Goal: Task Accomplishment & Management: Use online tool/utility

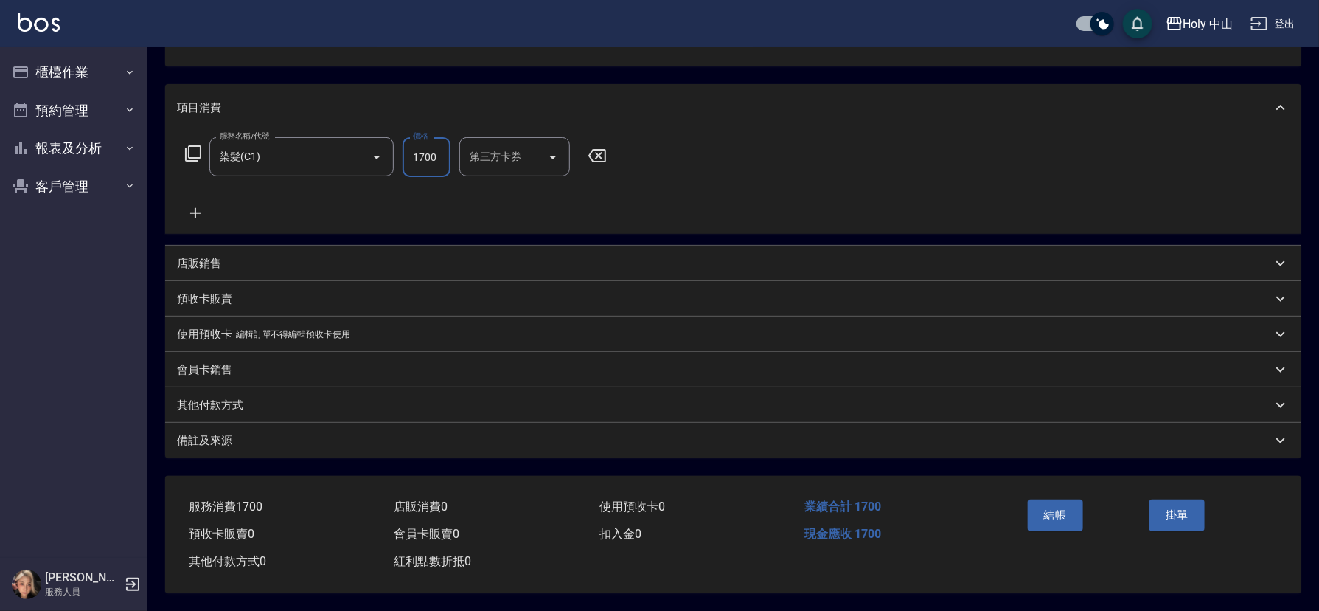
scroll to position [163, 0]
type input "1700"
click at [462, 448] on div "備註及來源" at bounding box center [733, 440] width 1136 height 35
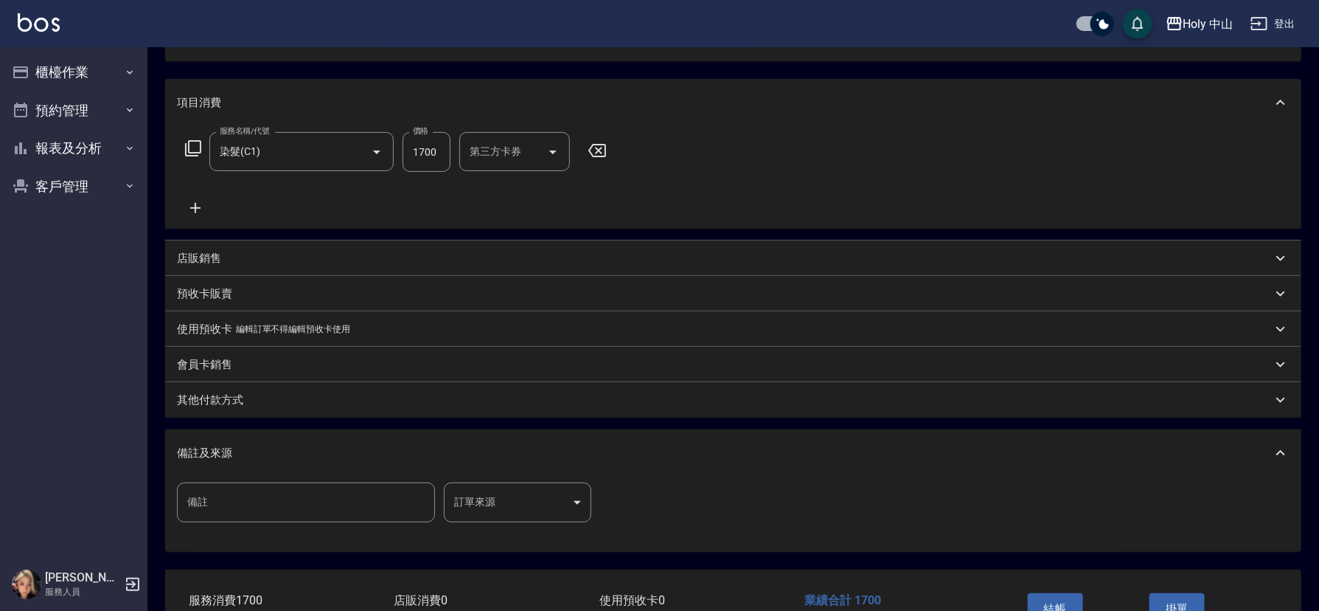
click at [478, 509] on body "Holy 中山 登出 櫃檯作業 打帳單 帳單列表 營業儀表板 現場電腦打卡 預約管理 預約管理 單日預約紀錄 單週預約紀錄 報表及分析 報表目錄 店家日報表 …" at bounding box center [659, 270] width 1319 height 867
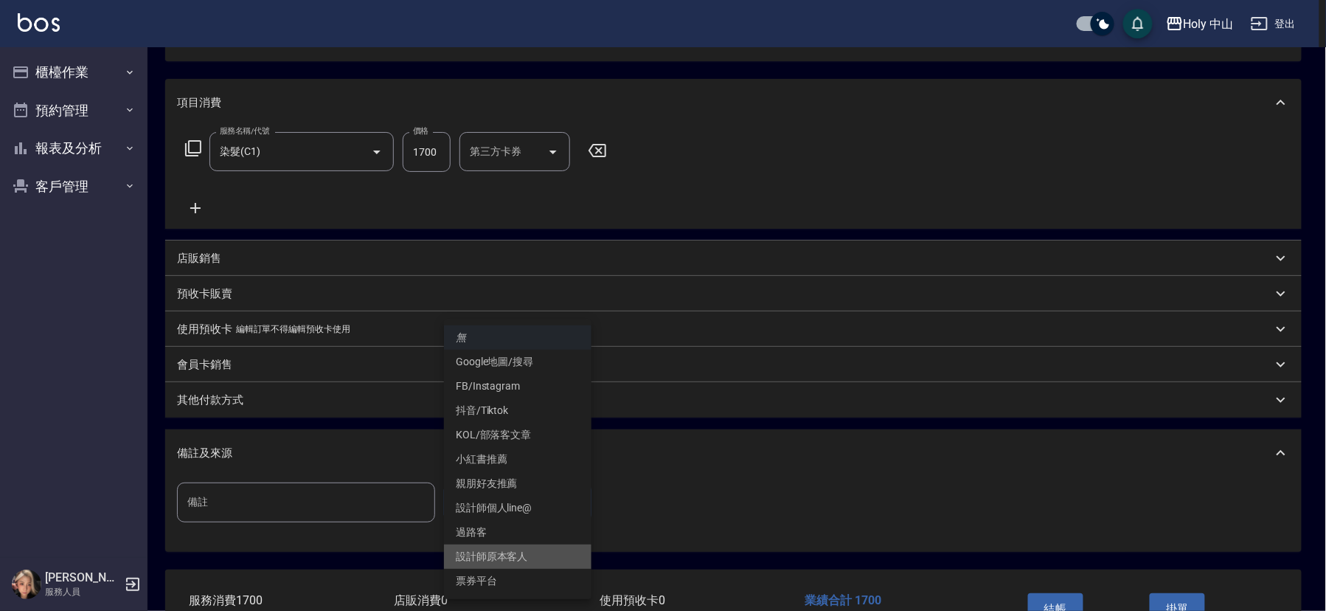
click at [501, 555] on li "設計師原本客人" at bounding box center [517, 556] width 147 height 24
type input "設計師原本客人"
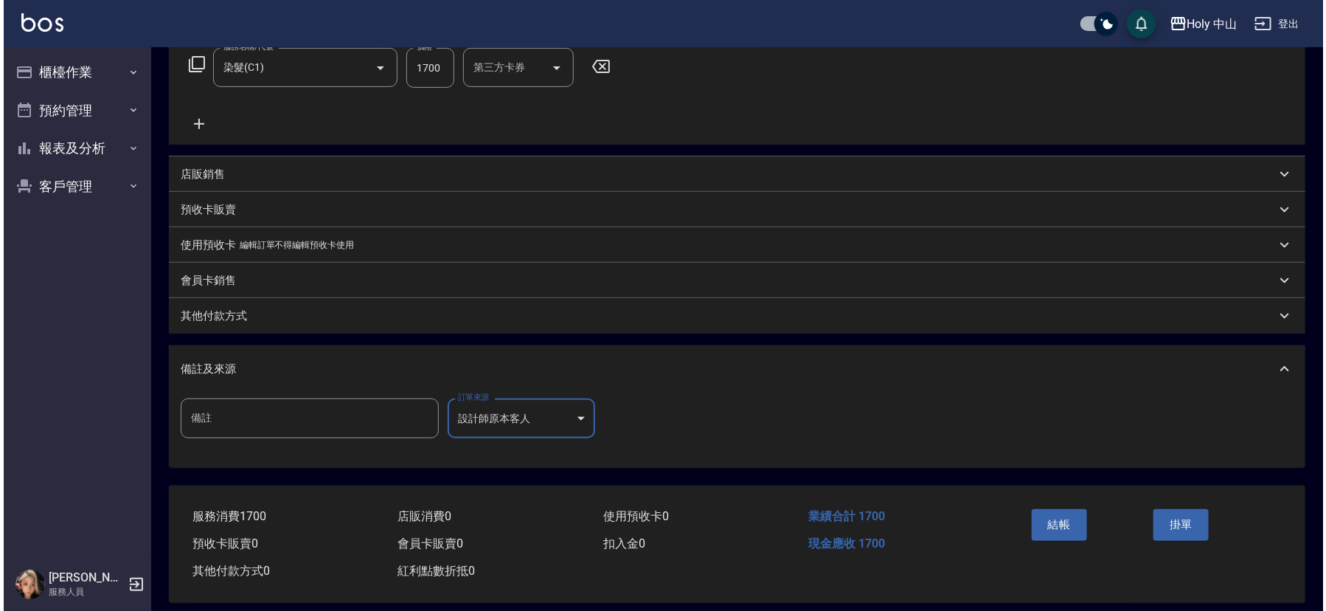
scroll to position [262, 0]
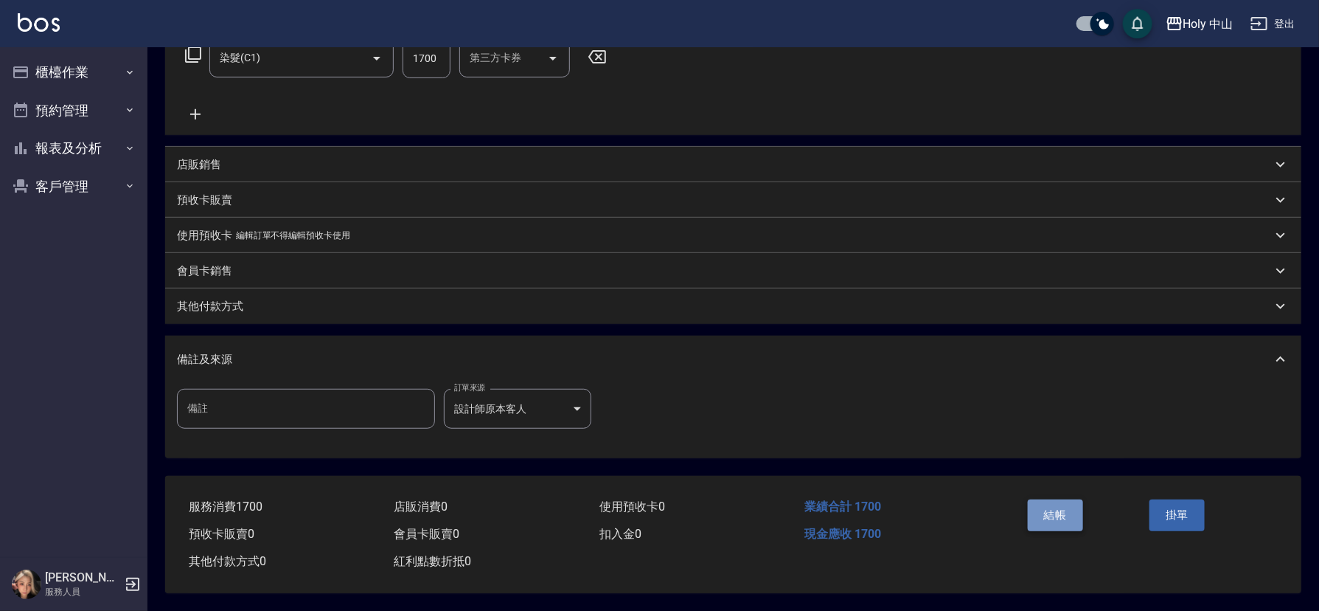
click at [1055, 511] on button "結帳" at bounding box center [1055, 514] width 55 height 31
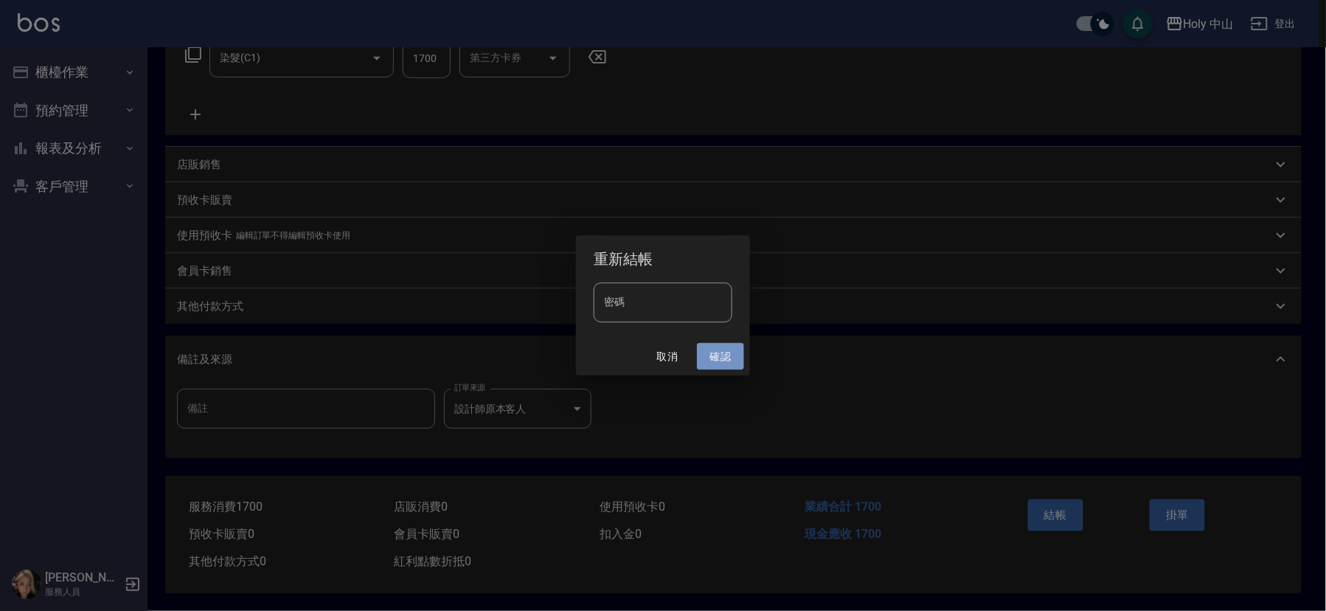
click at [719, 354] on button "確認" at bounding box center [720, 356] width 47 height 27
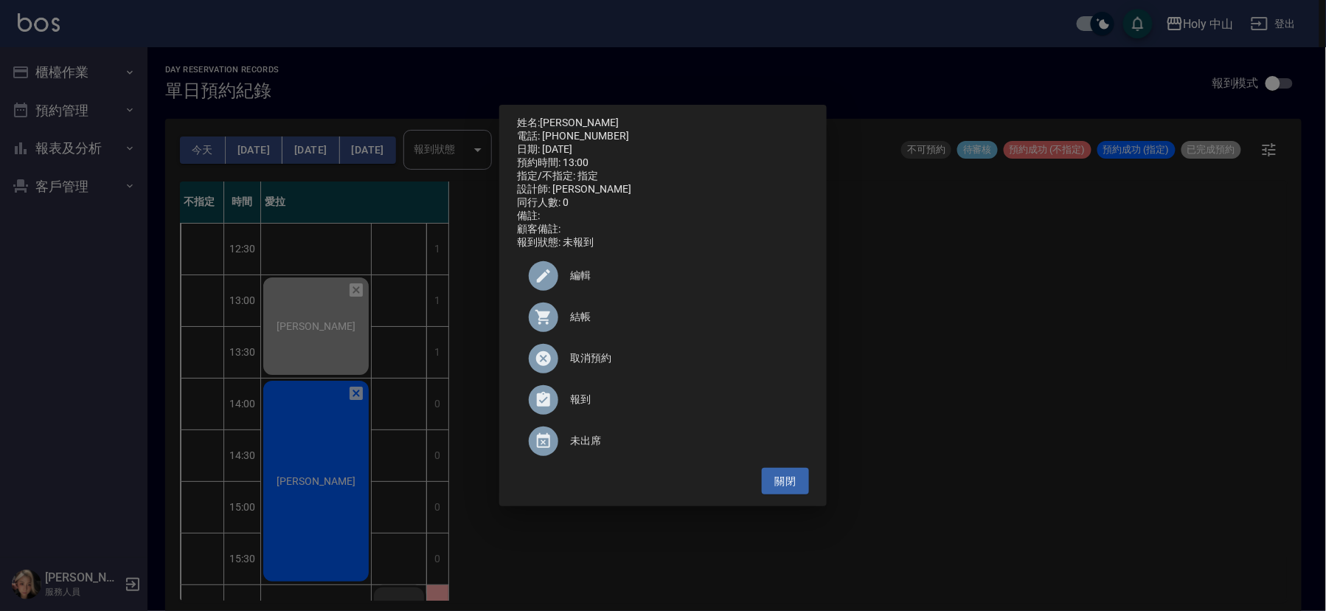
click at [1073, 401] on div "姓名: [PERSON_NAME]: [PHONE_NUMBER] 日期: [DATE] 預約時間: 13:00 指定/不指定: 指定 設計師: 愛拉 同行人…" at bounding box center [663, 305] width 1326 height 611
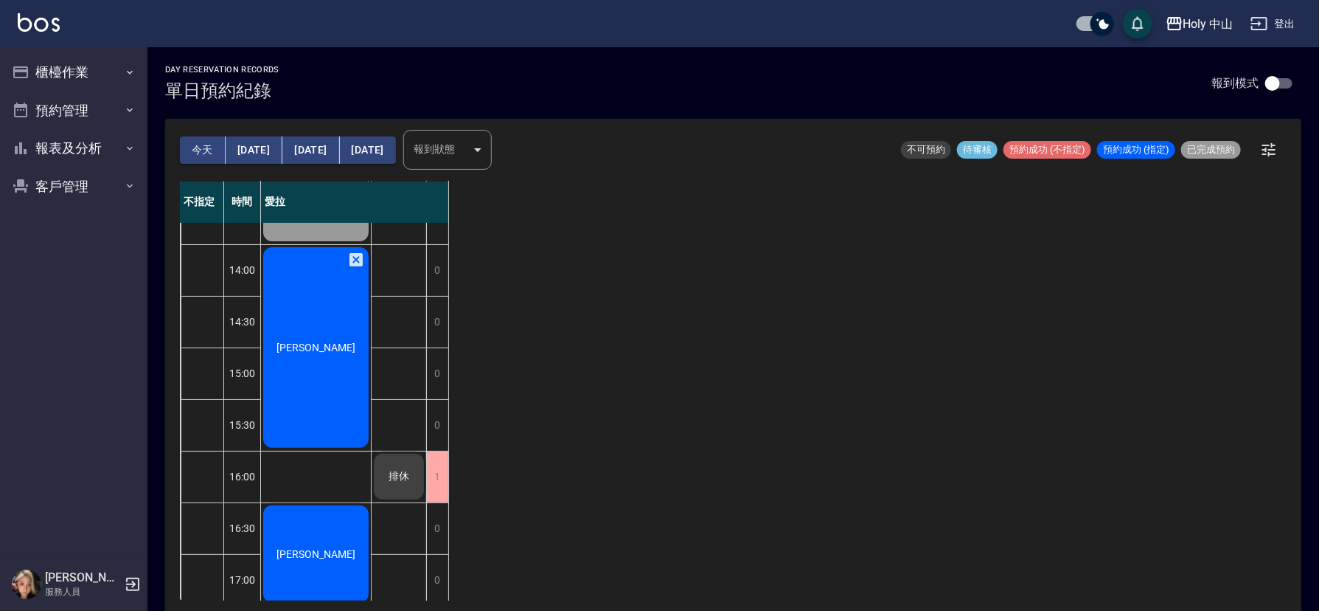
scroll to position [221, 0]
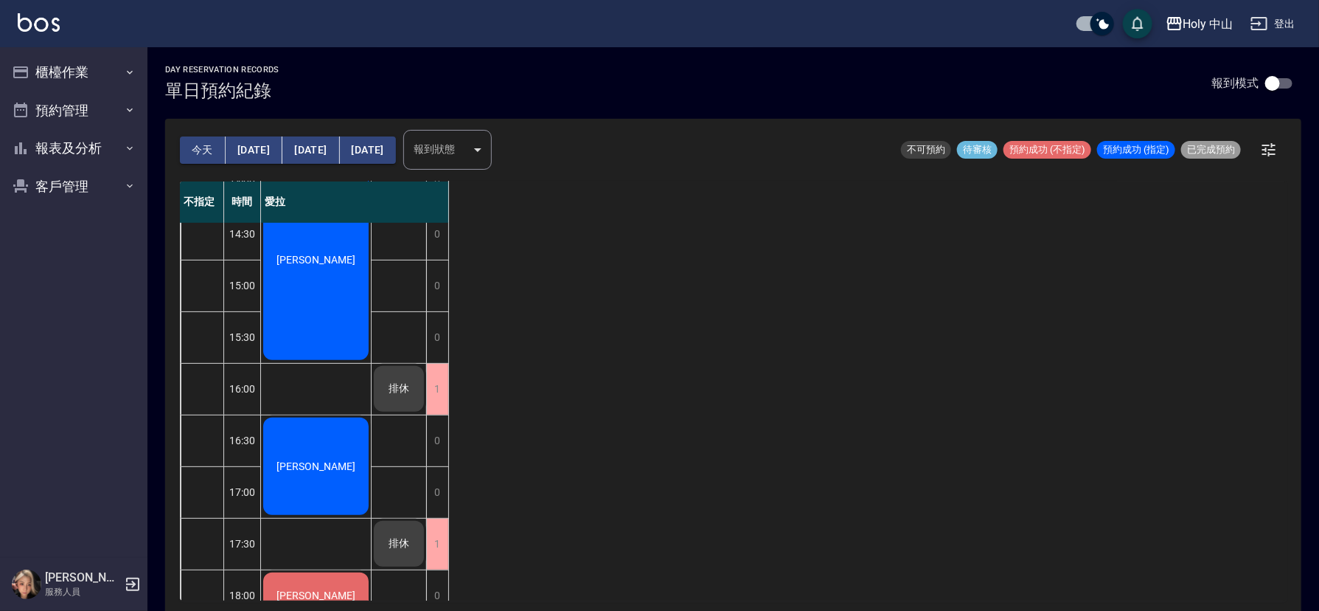
click at [327, 156] on div "[PERSON_NAME]" at bounding box center [316, 105] width 110 height 102
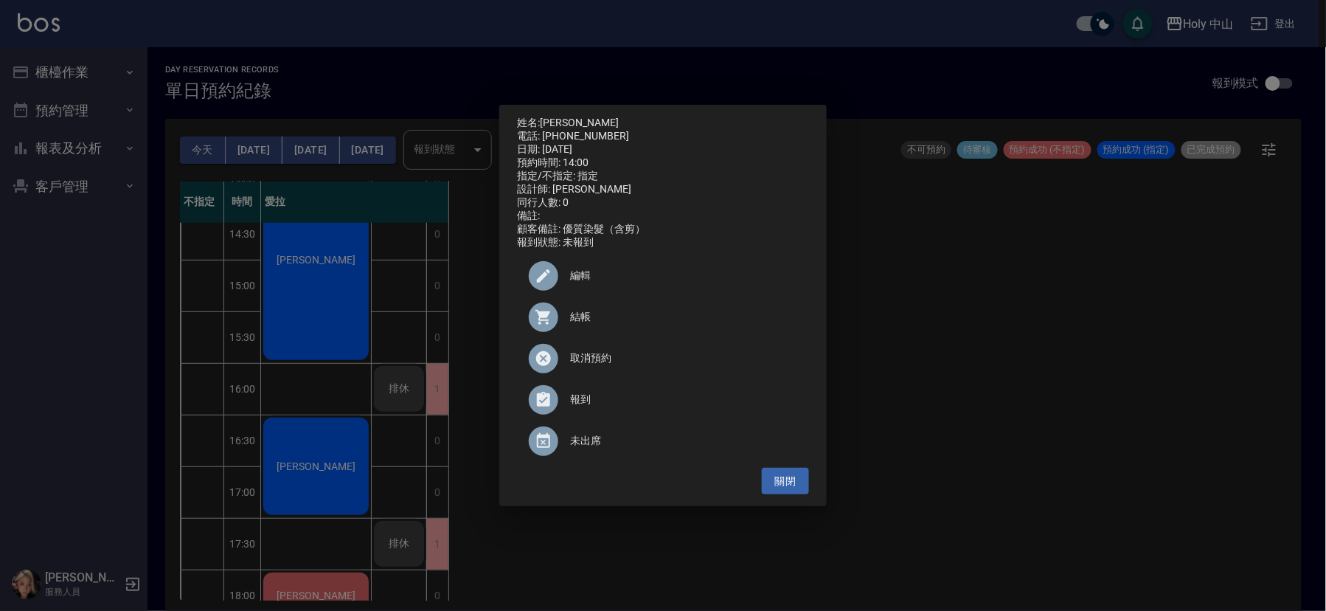
click at [329, 302] on div "姓名: [PERSON_NAME] 電話: [PHONE_NUMBER] 日期: [DATE] 預約時間: 14:00 指定/不指定: 指定 設計師: 愛拉 …" at bounding box center [663, 305] width 1326 height 611
